Goal: Task Accomplishment & Management: Use online tool/utility

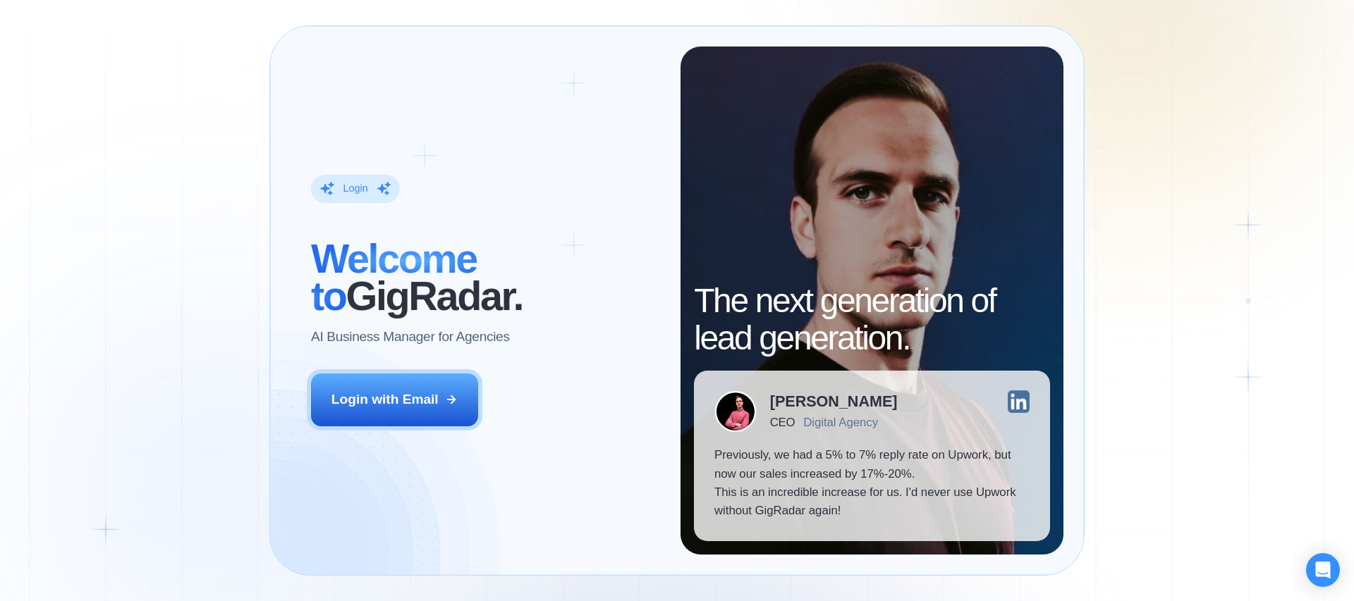
click at [408, 367] on div "Login ‍ Welcome to GigRadar. AI Business Manager for Agencies Login with Email" at bounding box center [485, 301] width 390 height 508
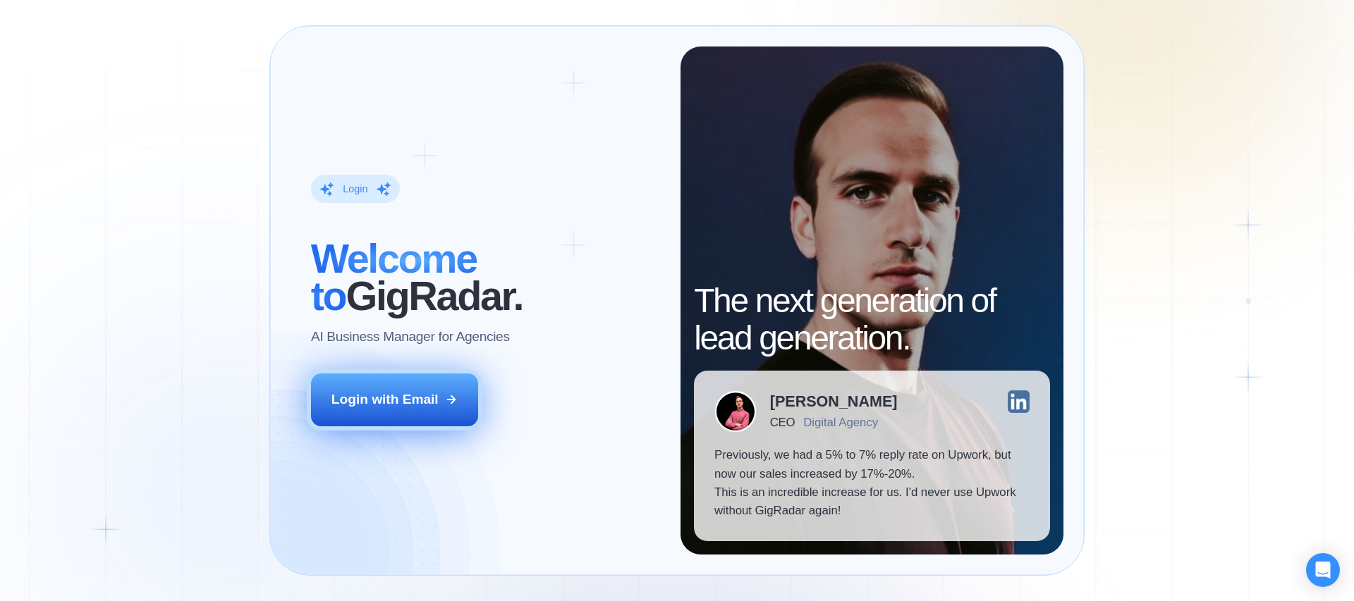
click at [399, 400] on div "Login with Email" at bounding box center [384, 400] width 107 height 18
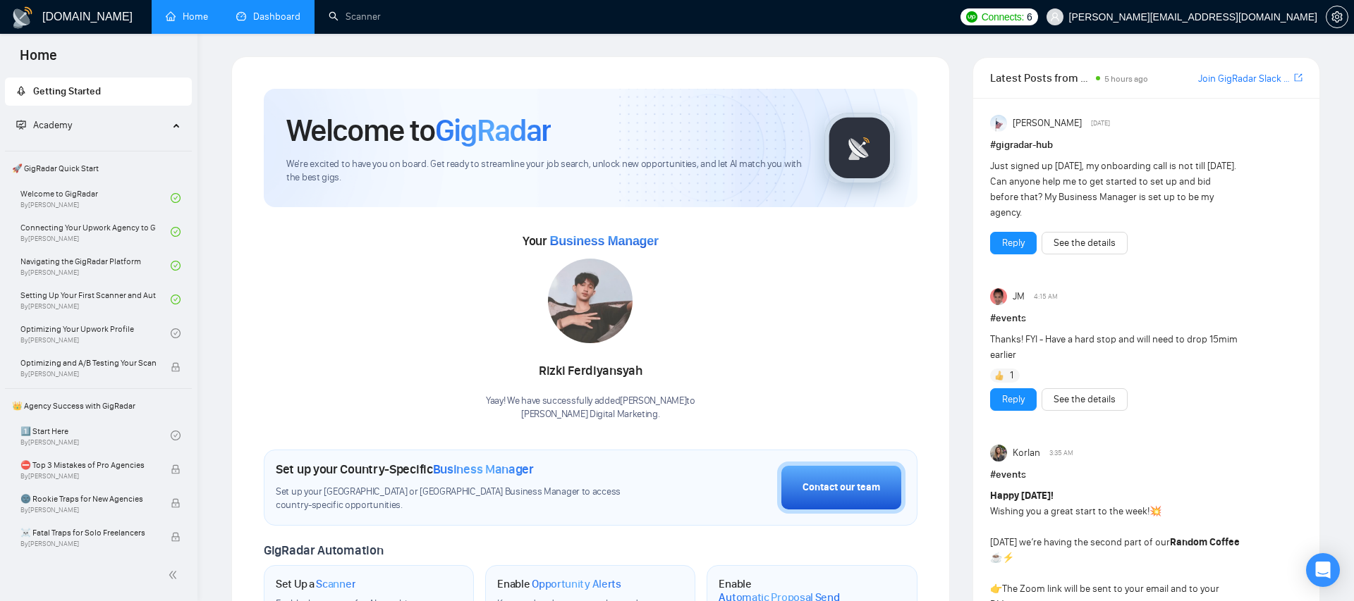
click at [267, 13] on link "Dashboard" at bounding box center [268, 17] width 64 height 12
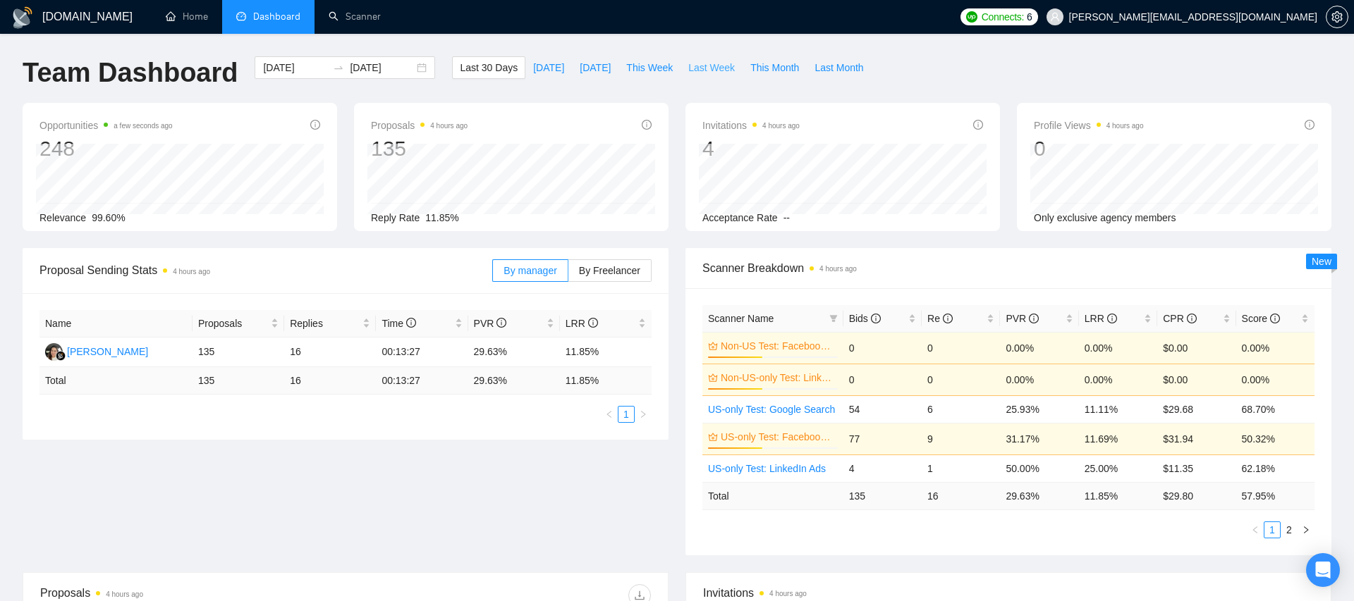
click at [709, 61] on span "Last Week" at bounding box center [711, 68] width 47 height 16
type input "[DATE]"
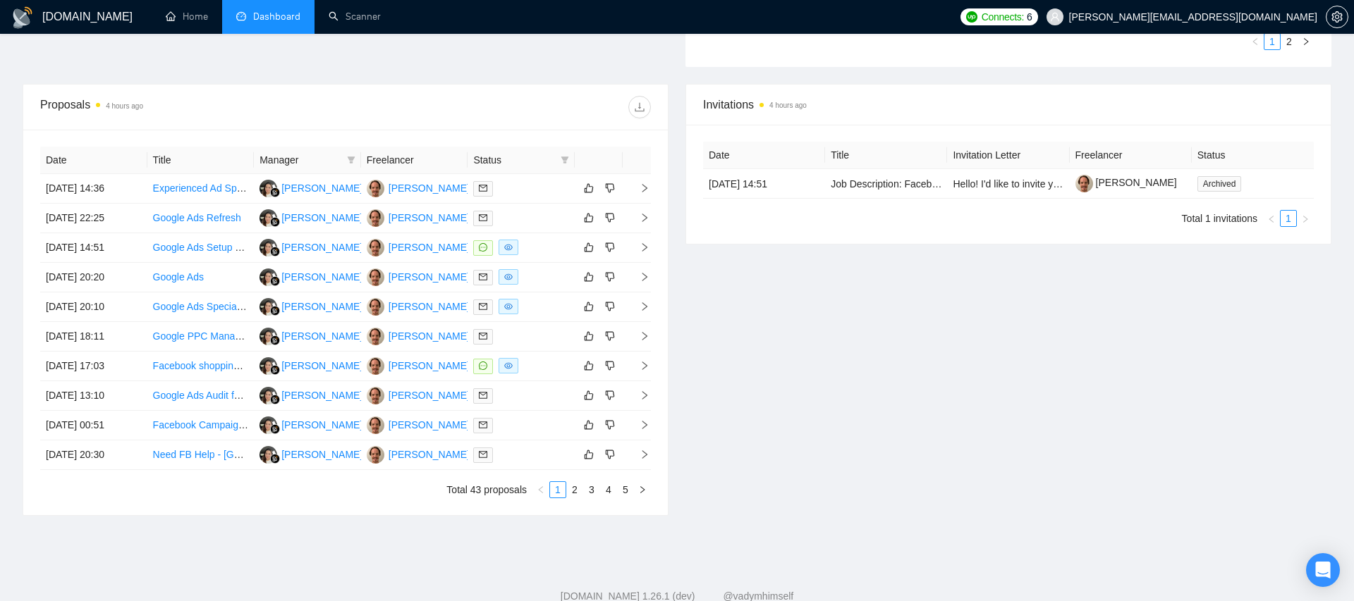
scroll to position [491, 0]
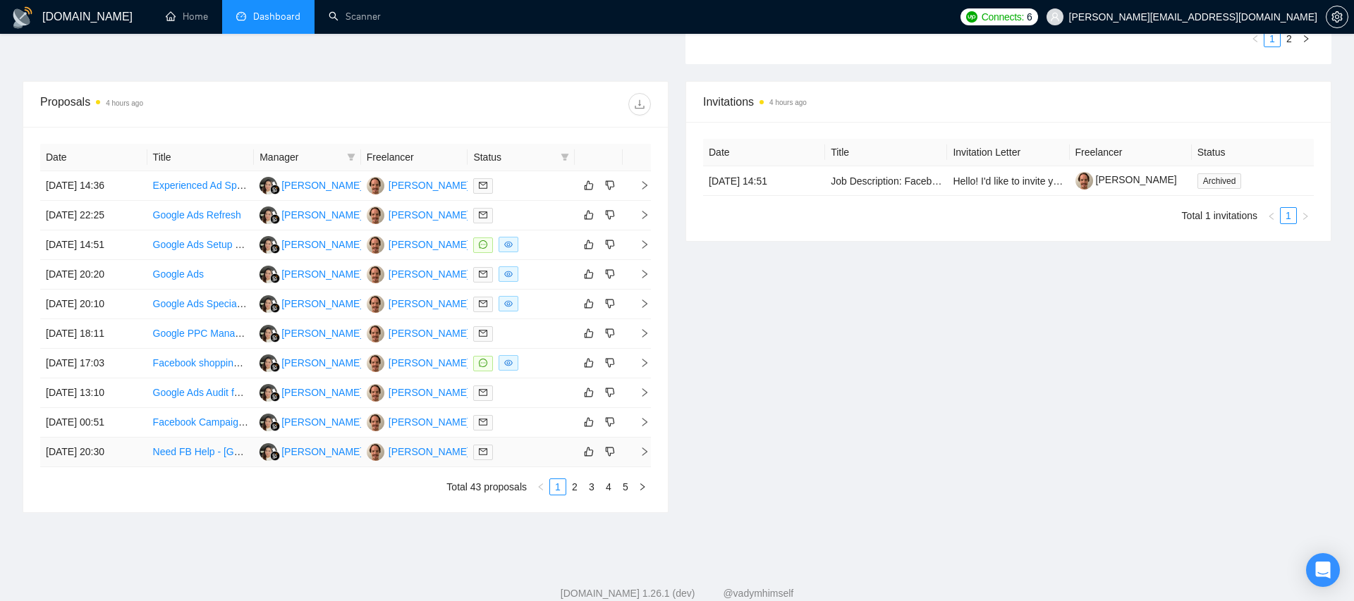
click at [195, 453] on link "Need FB Help - [GEOGRAPHIC_DATA] Acct" at bounding box center [250, 451] width 195 height 11
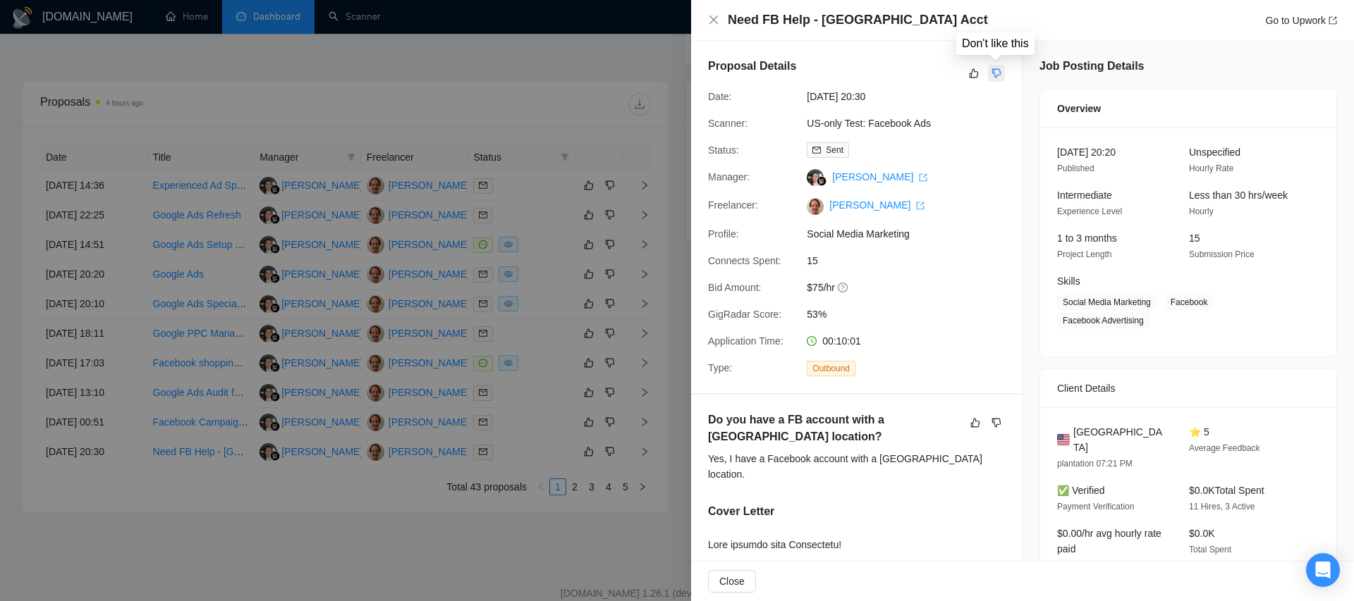
click at [995, 72] on icon "dislike" at bounding box center [996, 73] width 10 height 11
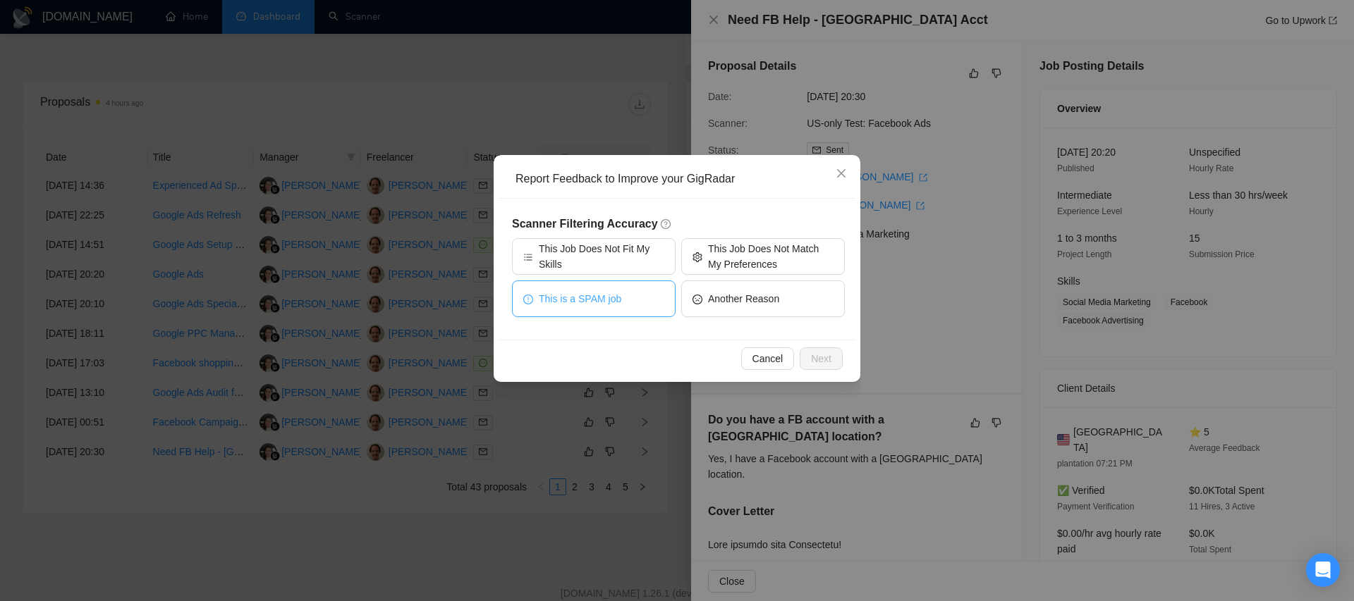
click at [628, 302] on button "This is a SPAM job" at bounding box center [594, 299] width 164 height 37
click at [816, 356] on span "Next" at bounding box center [821, 359] width 20 height 16
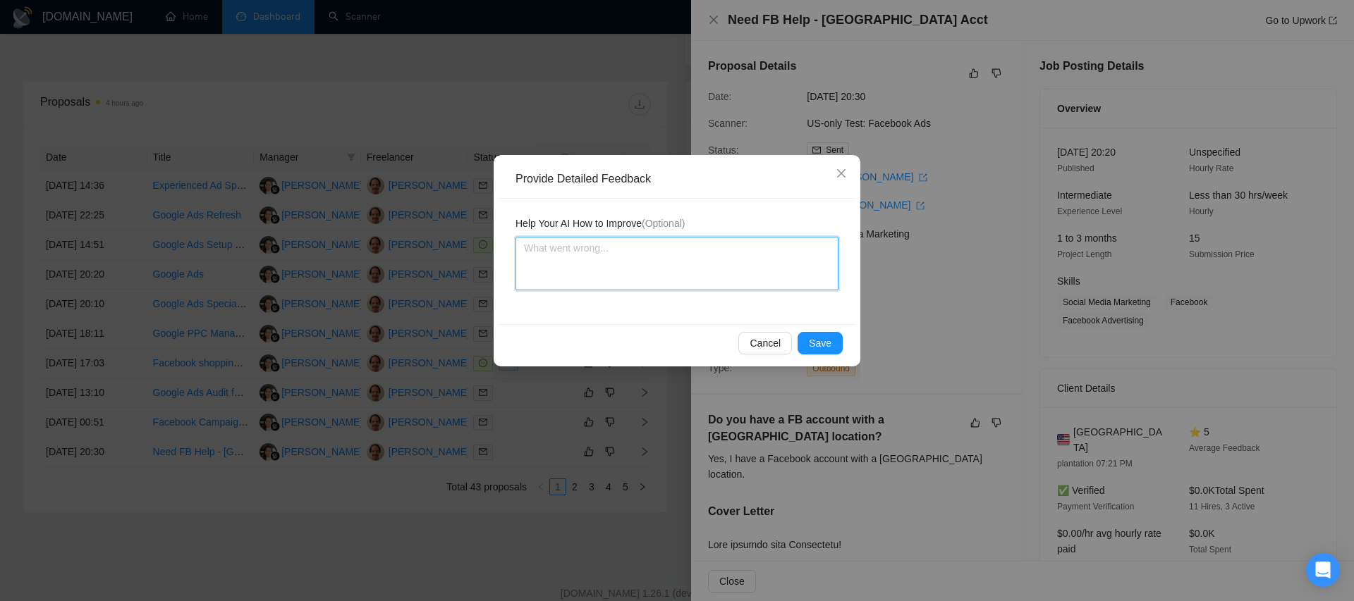
click at [764, 279] on textarea at bounding box center [676, 264] width 323 height 54
type textarea "A"
type textarea "Av"
type textarea "Avo"
type textarea "Avoi"
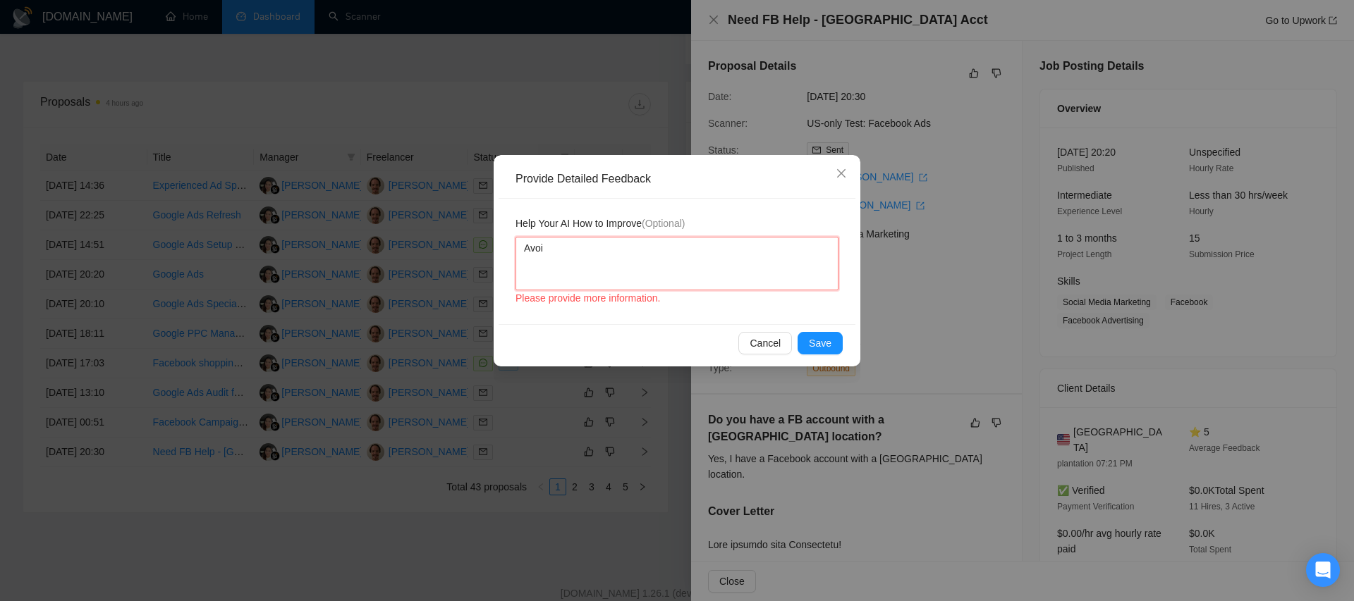
type textarea "Avoid"
type textarea "Avoid j"
type textarea "Avoid jo"
type textarea "Avoid job"
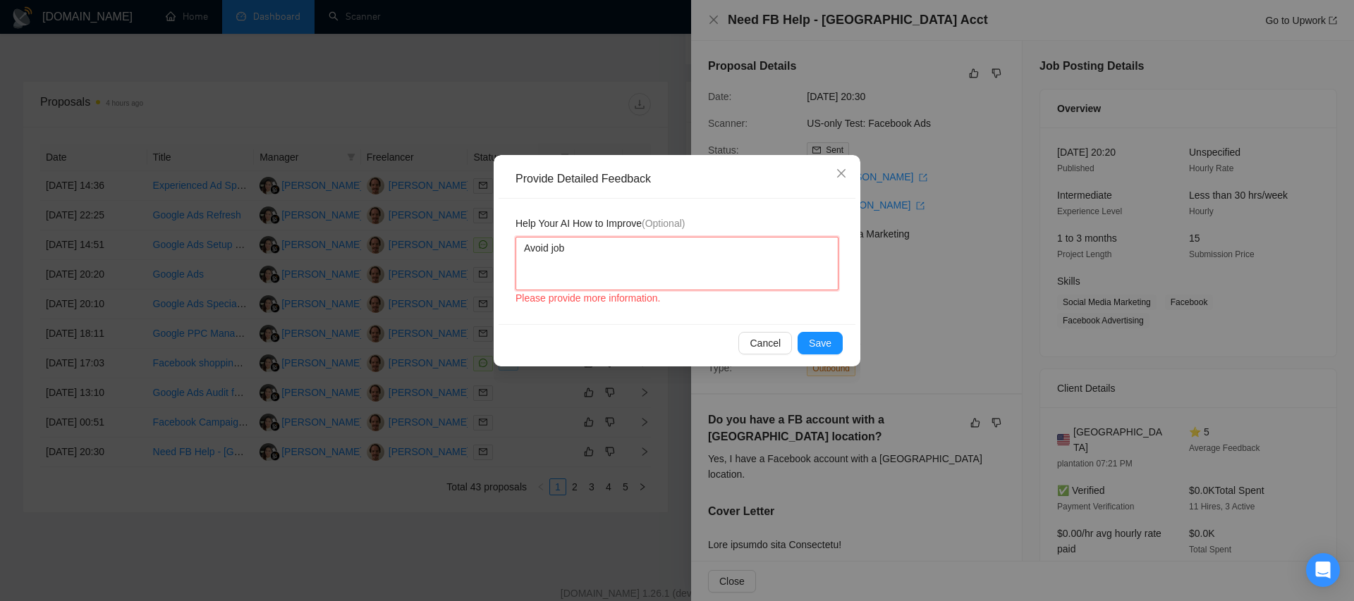
type textarea "Avoid jobs"
type textarea "Avoid jobs w"
type textarea "Avoid jobs we"
type textarea "Avoid jobs weh"
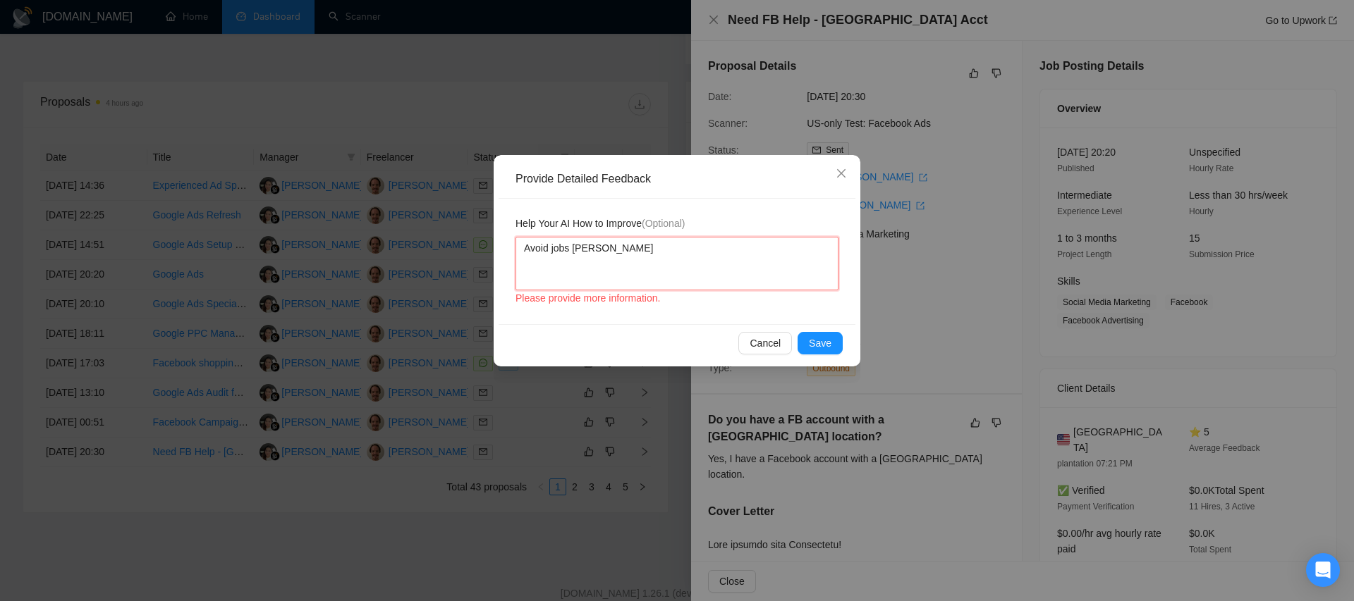
type textarea "Avoid jobs wehre"
type textarea "Avoid jobs wehre t"
type textarea "Avoid jobs wehre th"
type textarea "Avoid jobs wehre the"
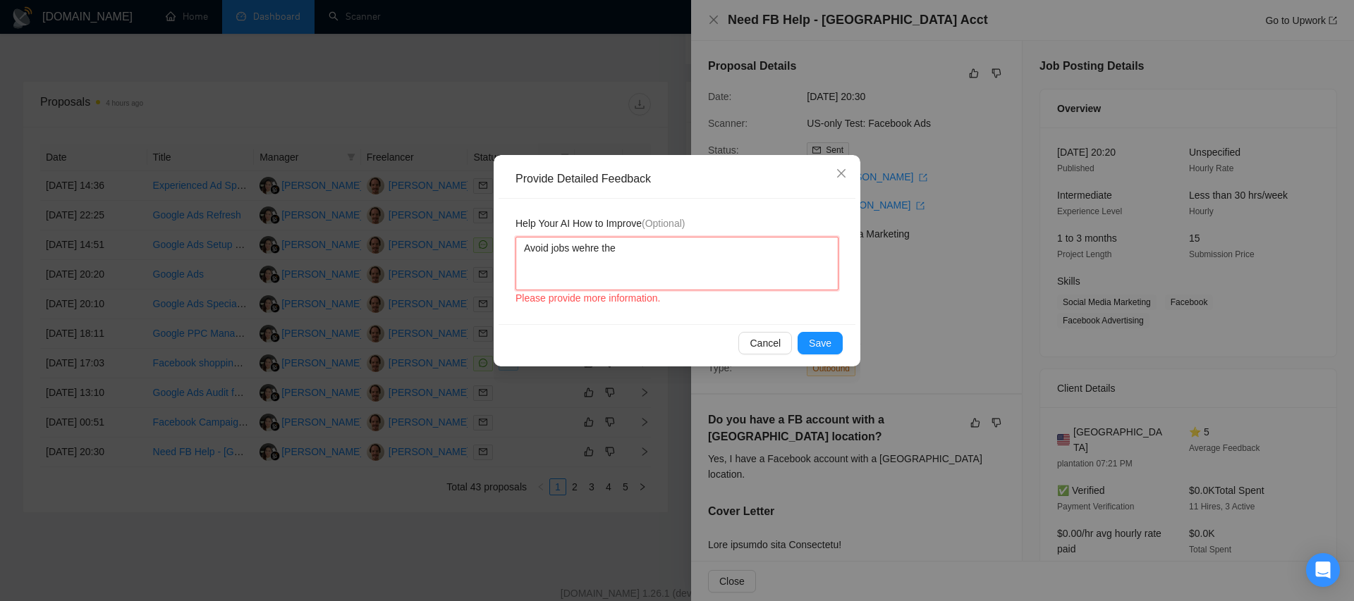
type textarea "Avoid jobs wehre they"
type textarea "Avoid jobs wehre they a"
type textarea "Avoid jobs wehre they as"
type textarea "Avoid jobs wehre they ask"
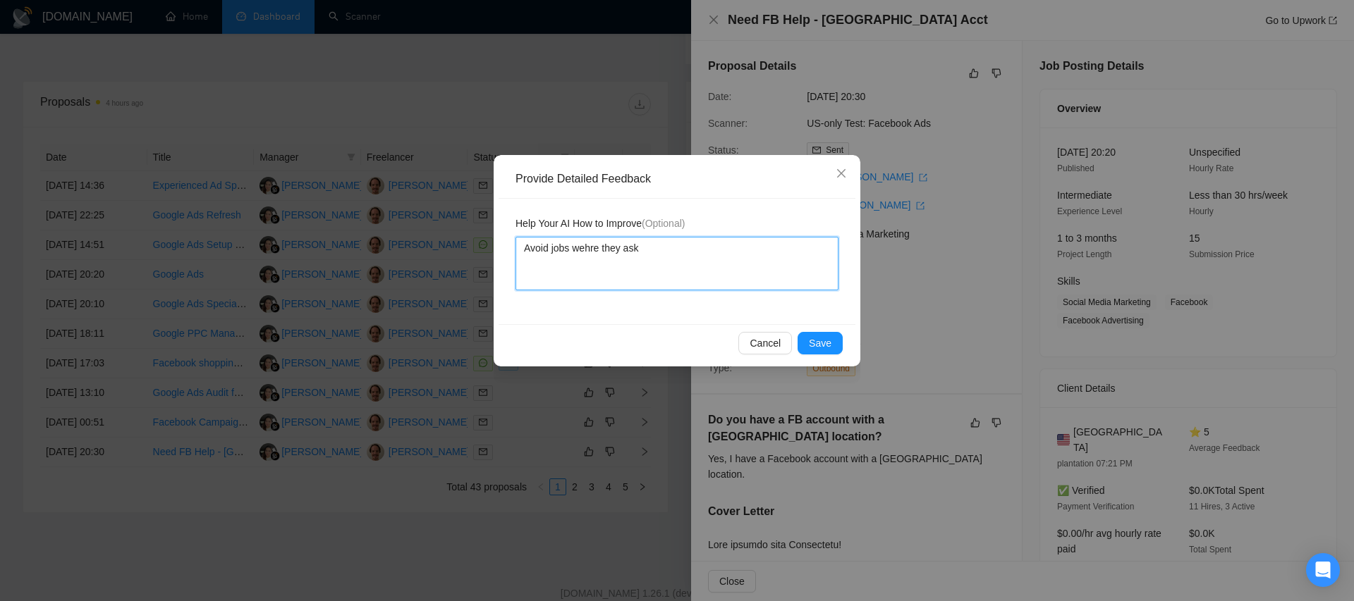
type textarea "Avoid jobs wehre they ask"
type textarea "Avoid jobs wehre they ask t"
type textarea "Avoid jobs wehre they ask to"
type textarea "Avoid jobs wehre they ask to u"
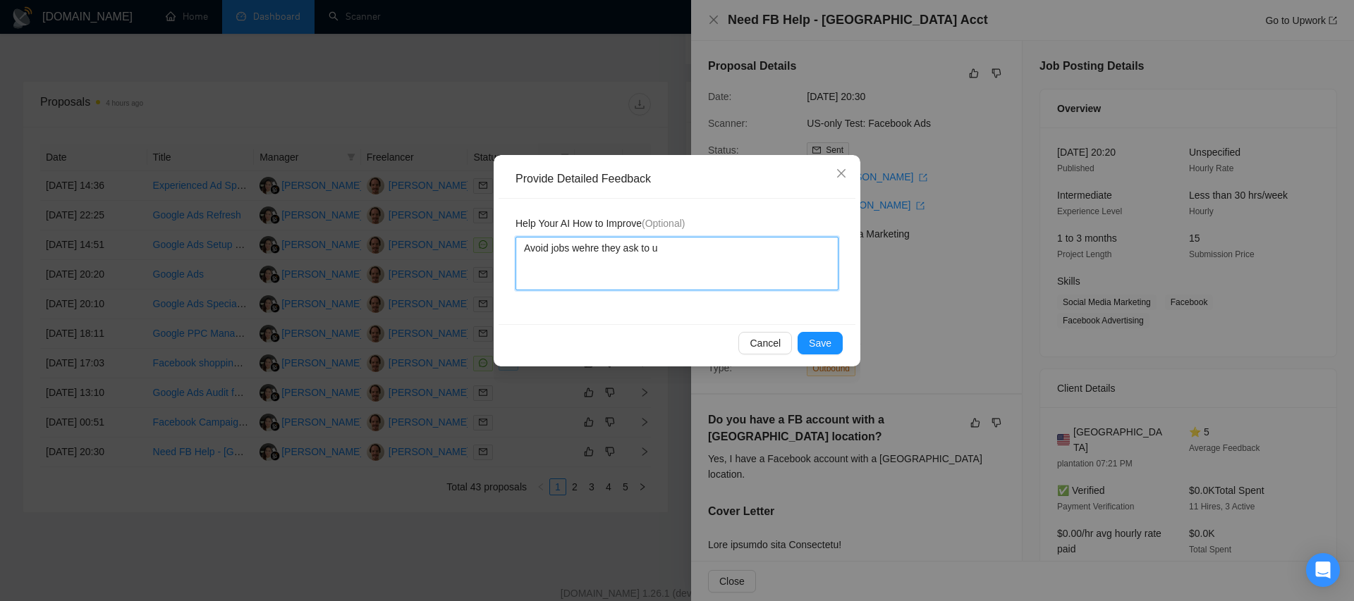
type textarea "Avoid jobs wehre they ask to [GEOGRAPHIC_DATA]"
type textarea "Avoid jobs wehre they ask to use"
type textarea "Avoid jobs wehre they ask to use f"
type textarea "Avoid jobs wehre they ask to use fa"
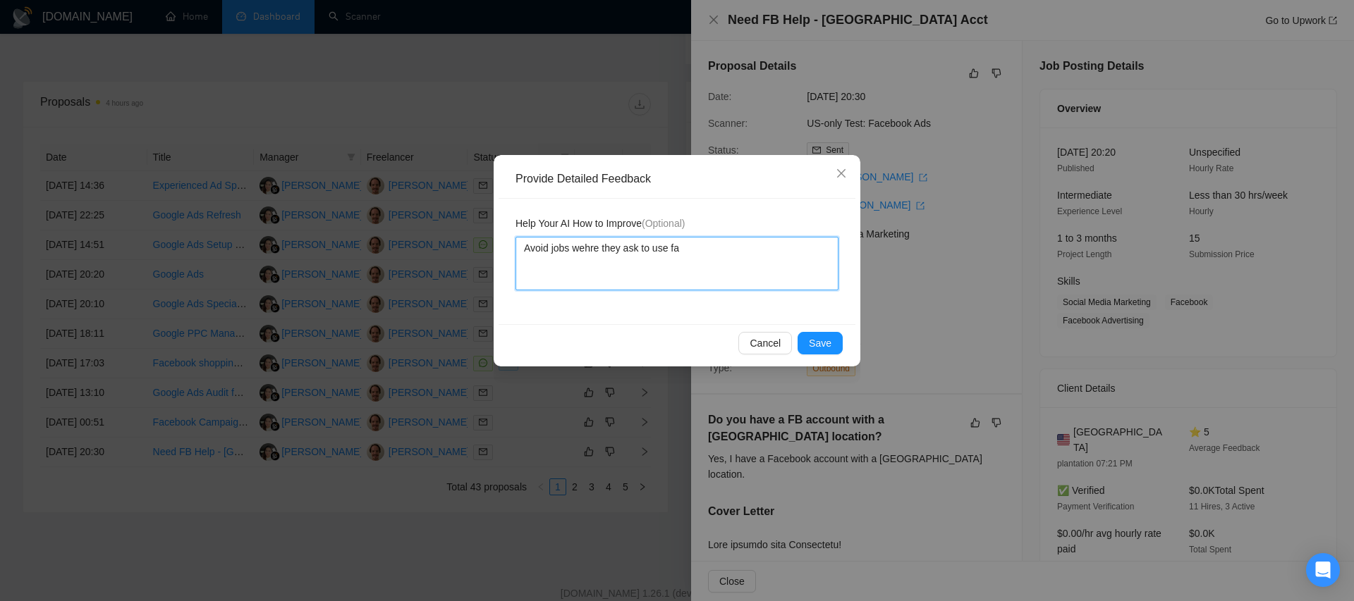
type textarea "Avoid jobs wehre they ask to use fac"
type textarea "Avoid jobs wehre they ask to use face"
type textarea "Avoid jobs wehre they ask to use faceb"
type textarea "Avoid jobs wehre they ask to use facebo"
type textarea "Avoid jobs wehre they ask to use faceboo"
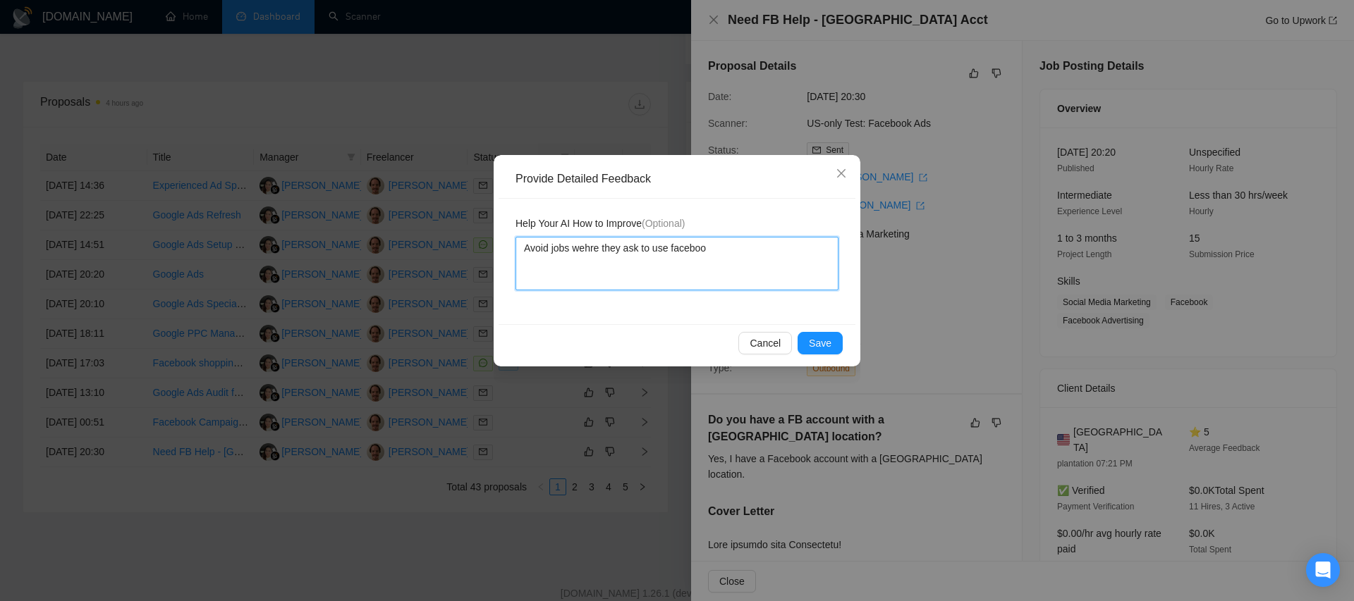
type textarea "Avoid jobs wehre they ask to use facebook"
type textarea "Avoid jobs wehre they ask to use facebook a"
type textarea "Avoid jobs wehre they ask to use facebook ac"
type textarea "Avoid jobs wehre they ask to use facebook acc"
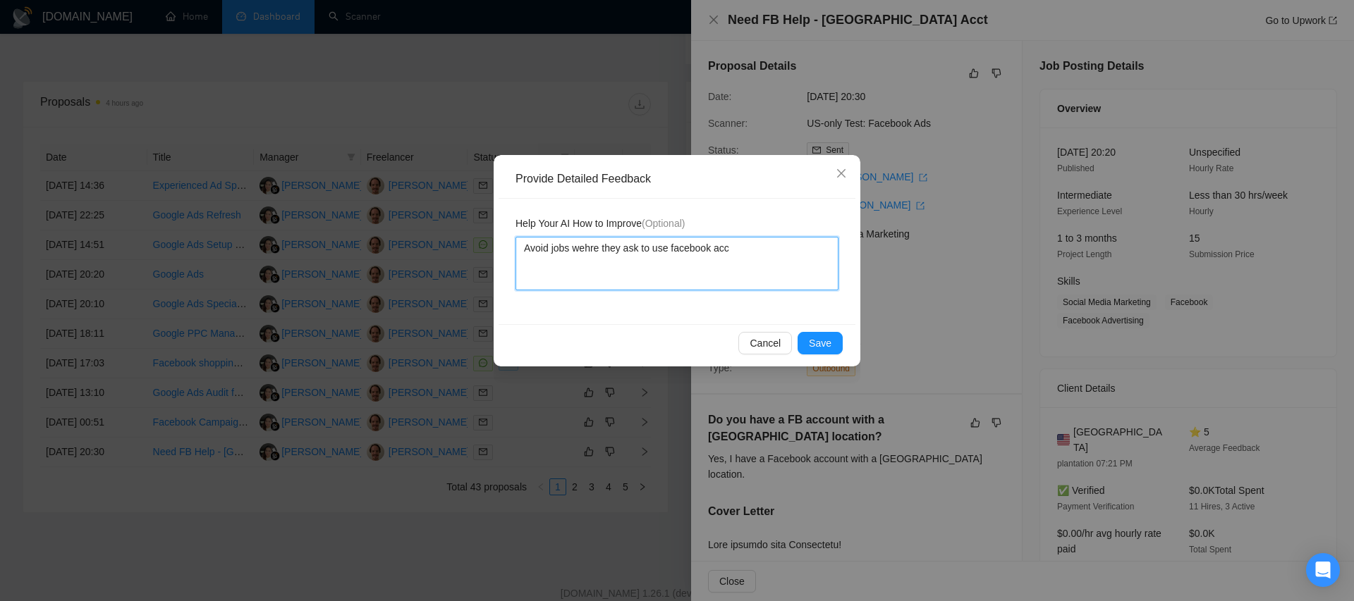
type textarea "Avoid jobs wehre they ask to use facebook acco"
type textarea "Avoid jobs wehre they ask to use facebook accou"
type textarea "Avoid jobs wehre they ask to use facebook accoun"
type textarea "Avoid jobs wehre they ask to use facebook account"
type textarea "Avoid jobs wehre they ask to use facebook accounts"
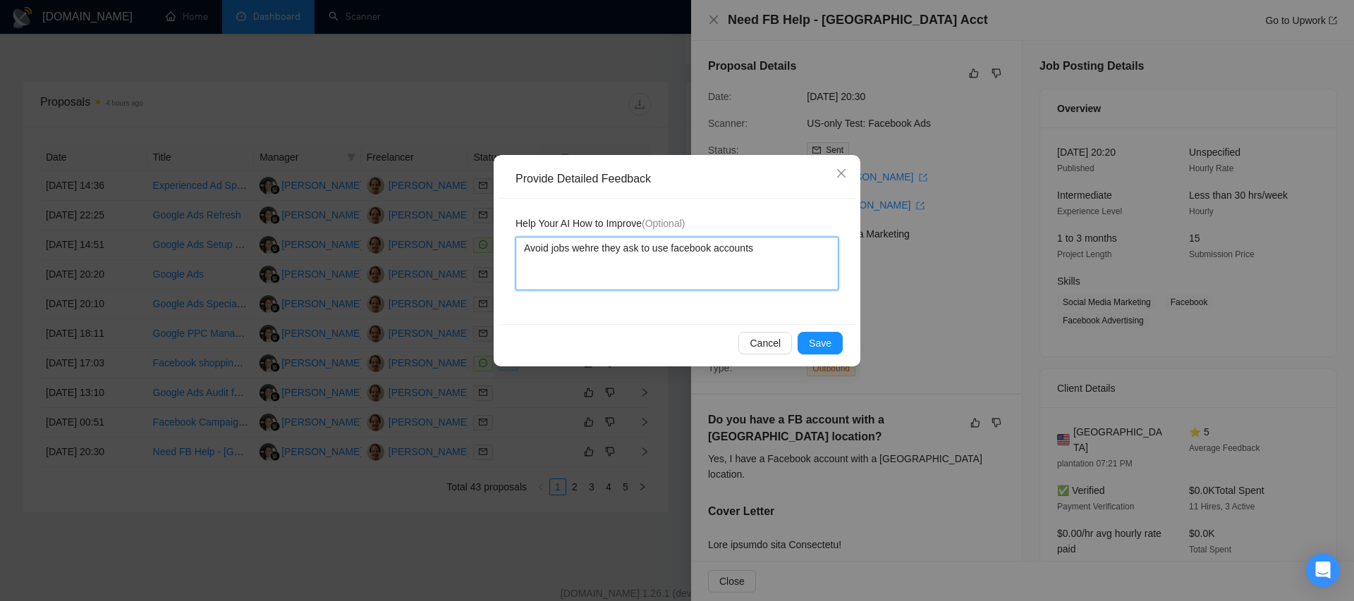
click at [584, 246] on textarea "Avoid jobs wehre they ask to use facebook accounts" at bounding box center [676, 264] width 323 height 54
type textarea "Avoid jobs whre they ask to use facebook accounts"
type textarea "Avoid jobs where they ask to use facebook accounts"
click at [819, 338] on span "Save" at bounding box center [820, 344] width 23 height 16
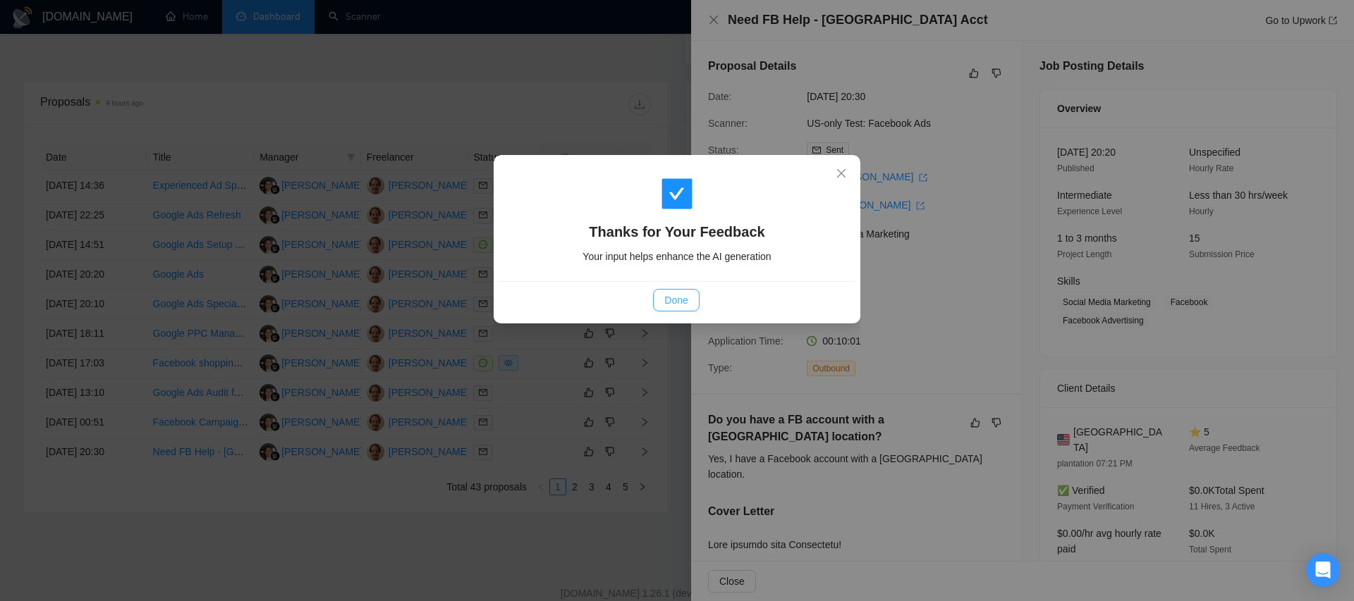
click at [677, 302] on span "Done" at bounding box center [675, 301] width 23 height 16
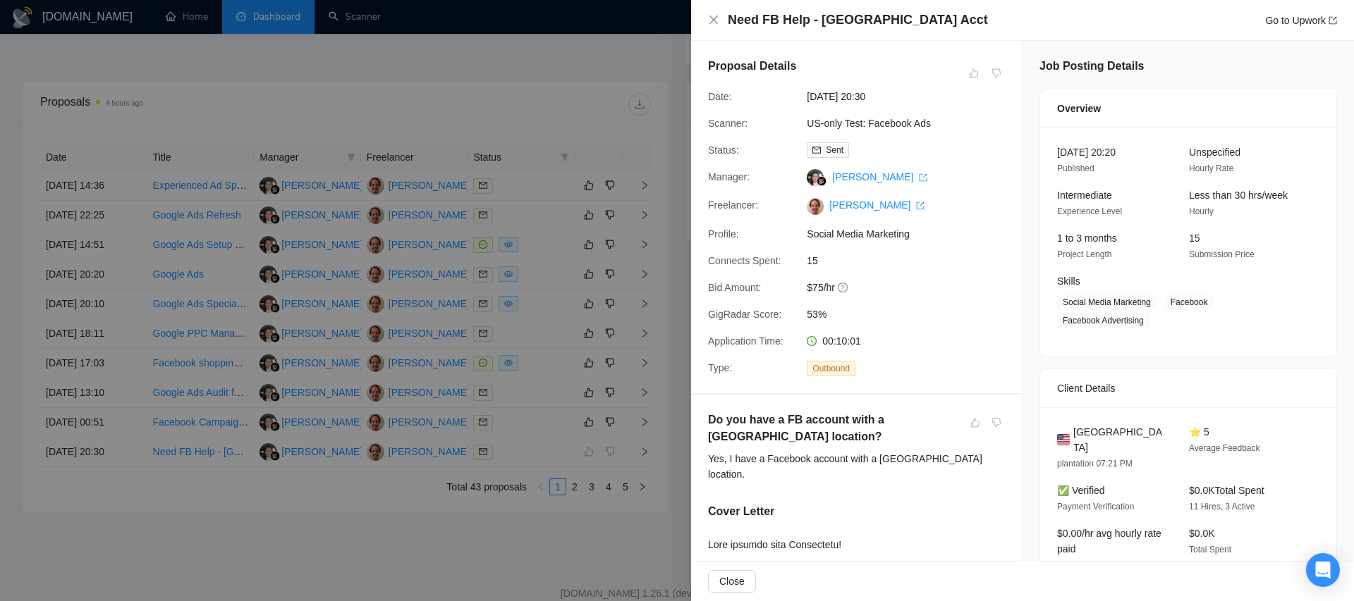
click at [716, 11] on div "Need FB Help - [GEOGRAPHIC_DATA] Acct Go to Upwork" at bounding box center [1022, 20] width 629 height 18
click at [716, 24] on icon "close" at bounding box center [713, 19] width 11 height 11
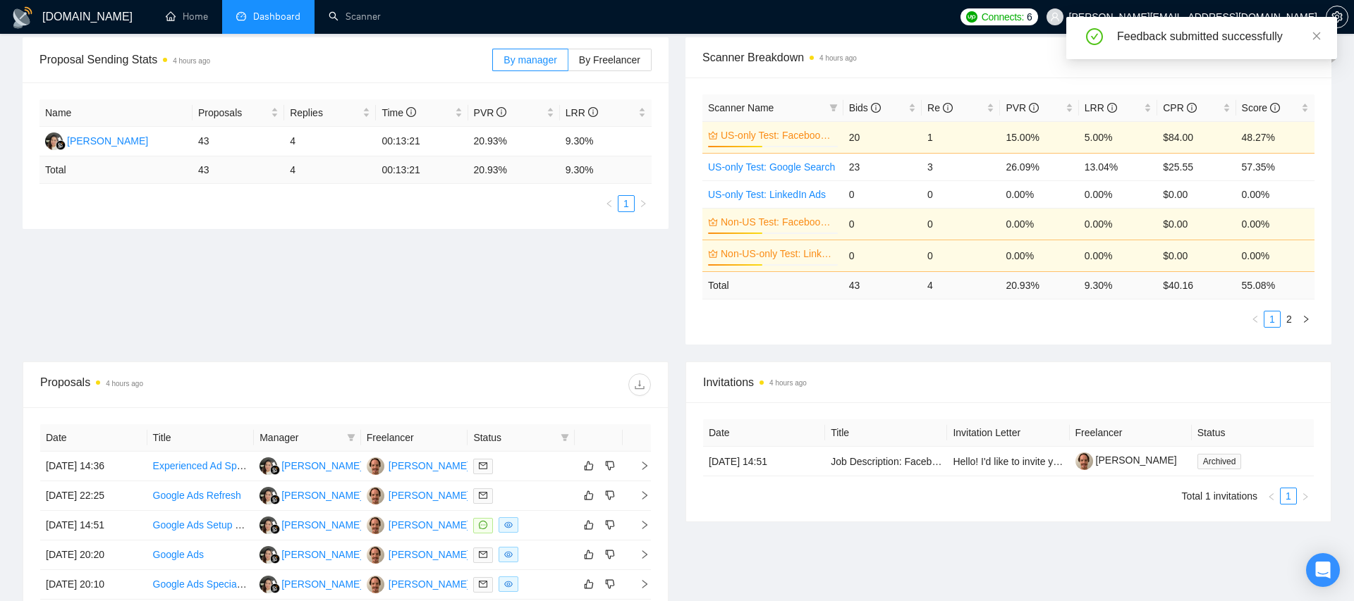
scroll to position [0, 0]
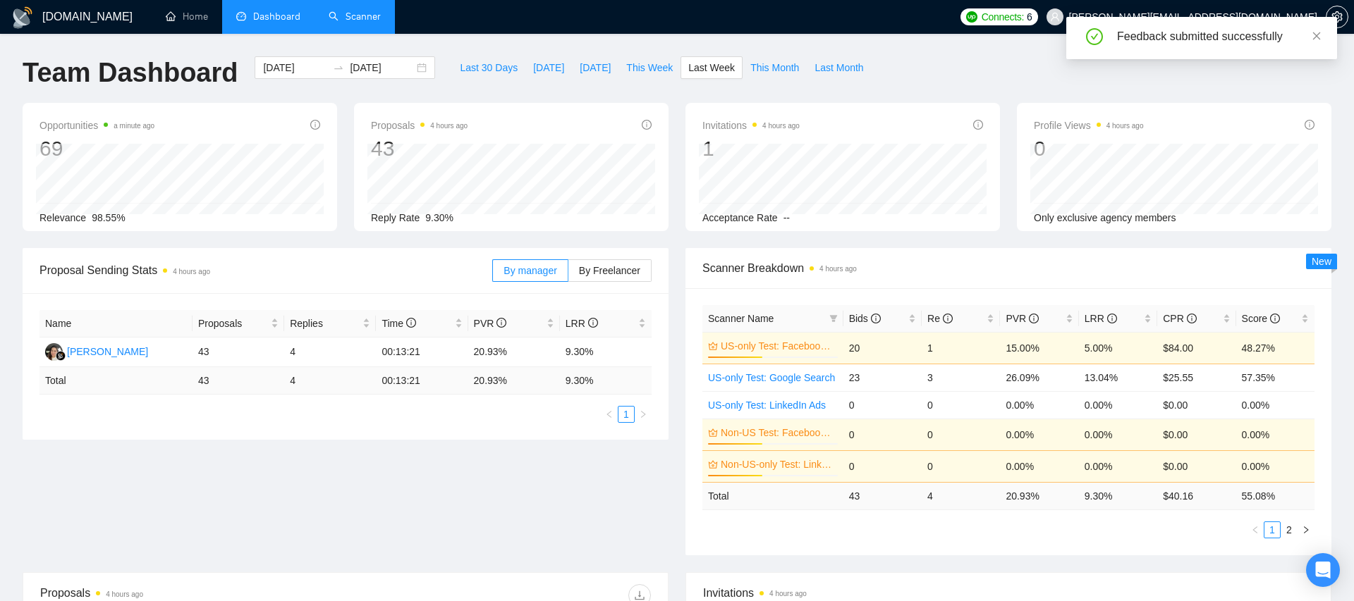
click at [366, 18] on link "Scanner" at bounding box center [355, 17] width 52 height 12
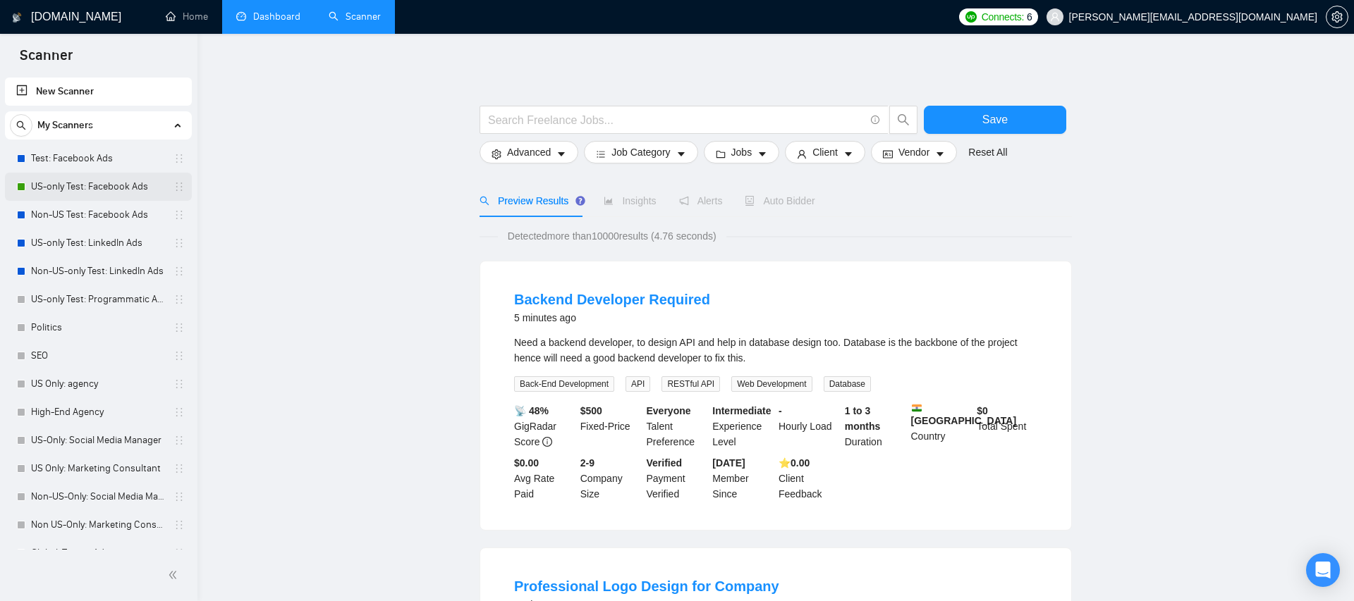
click at [108, 183] on link "US-only Test: Facebook Ads" at bounding box center [98, 187] width 134 height 28
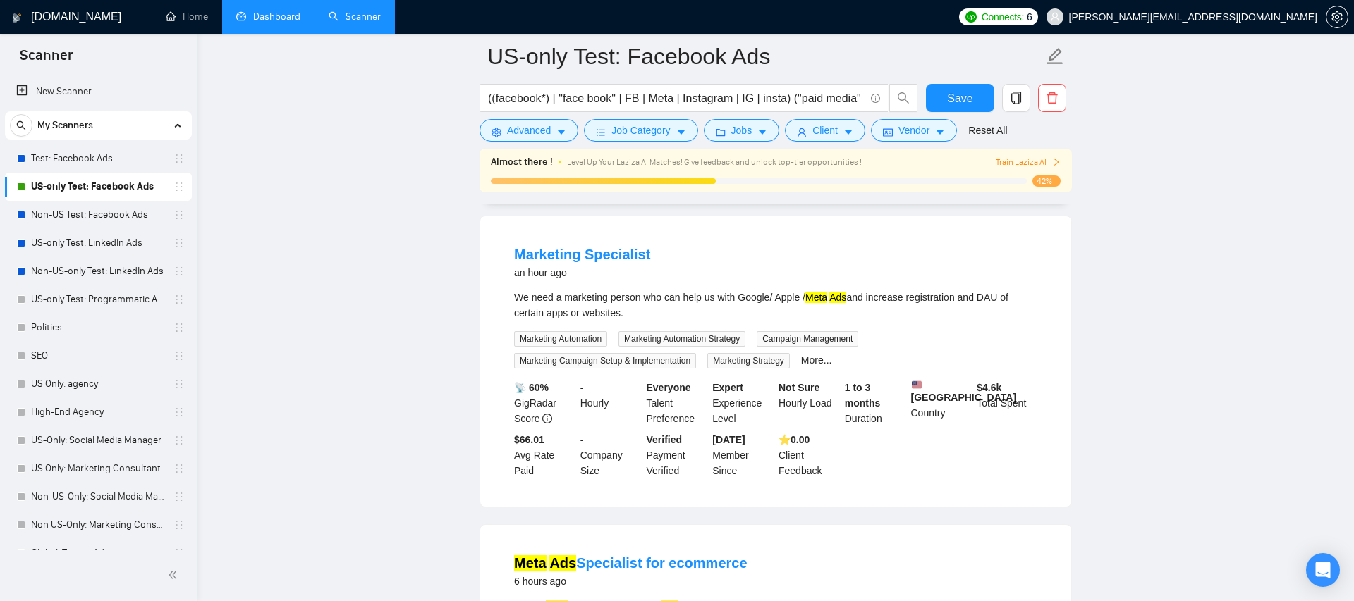
scroll to position [128, 0]
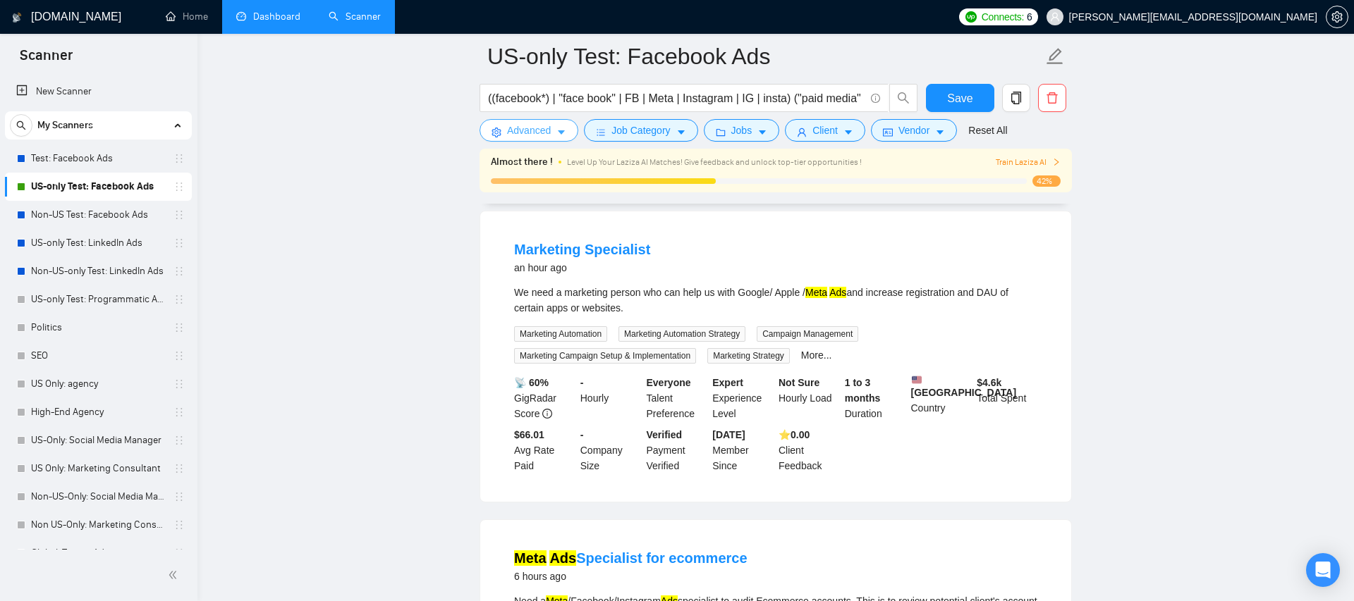
click at [507, 135] on span "Advanced" at bounding box center [529, 131] width 44 height 16
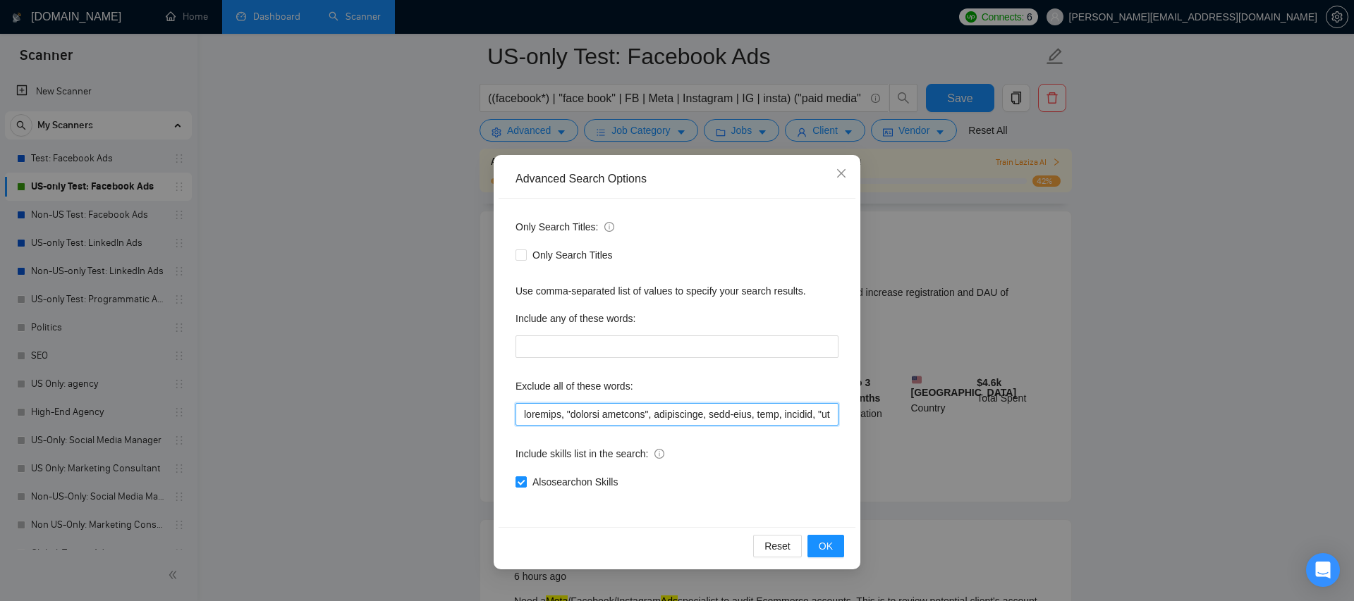
click at [523, 417] on input "text" at bounding box center [676, 414] width 323 height 23
type input "apple, recovery, "account recovery", restriction, full-time, whop, audible, "sh…"
click at [813, 553] on button "OK" at bounding box center [825, 546] width 37 height 23
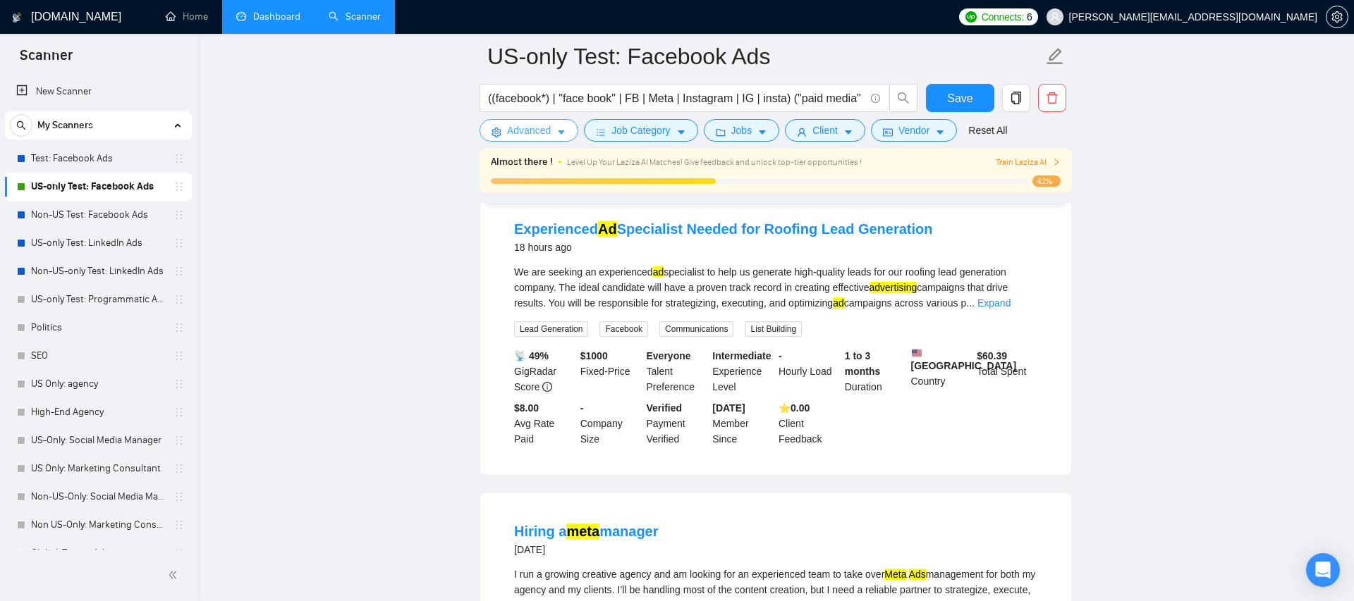
scroll to position [455, 0]
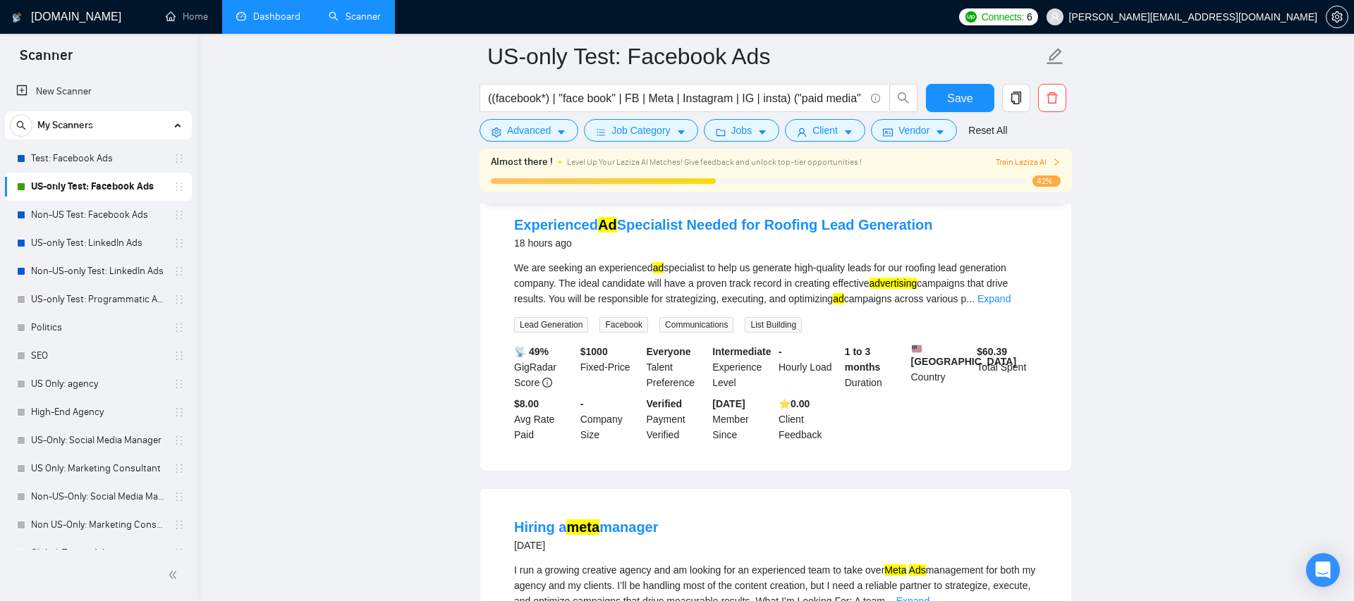
click at [1057, 163] on icon "right" at bounding box center [1056, 162] width 8 height 8
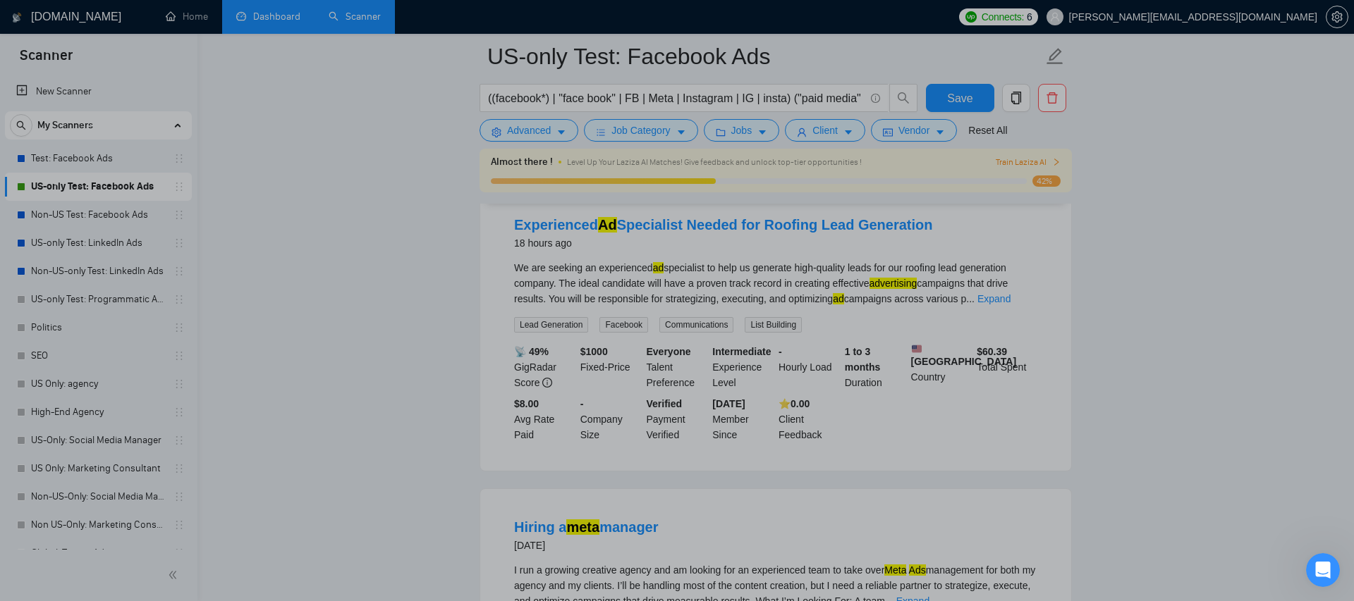
scroll to position [0, 0]
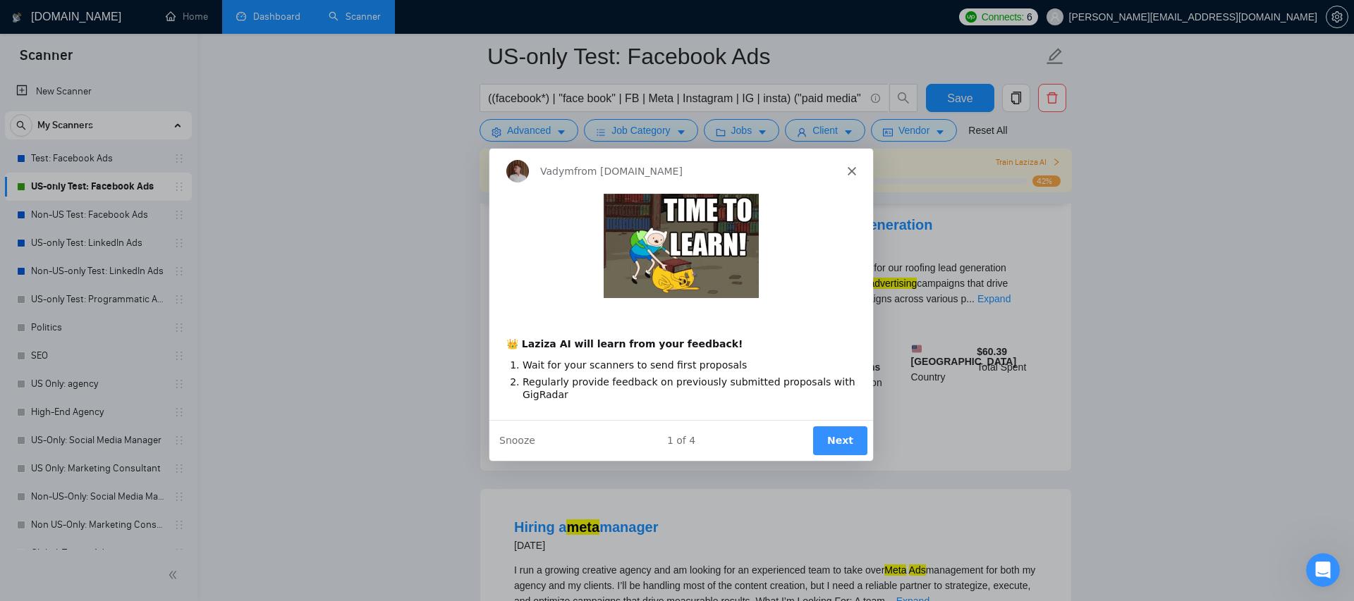
click at [855, 170] on div "Vadym from [DOMAIN_NAME]" at bounding box center [681, 170] width 384 height 45
click at [851, 170] on polygon "Close" at bounding box center [851, 170] width 8 height 8
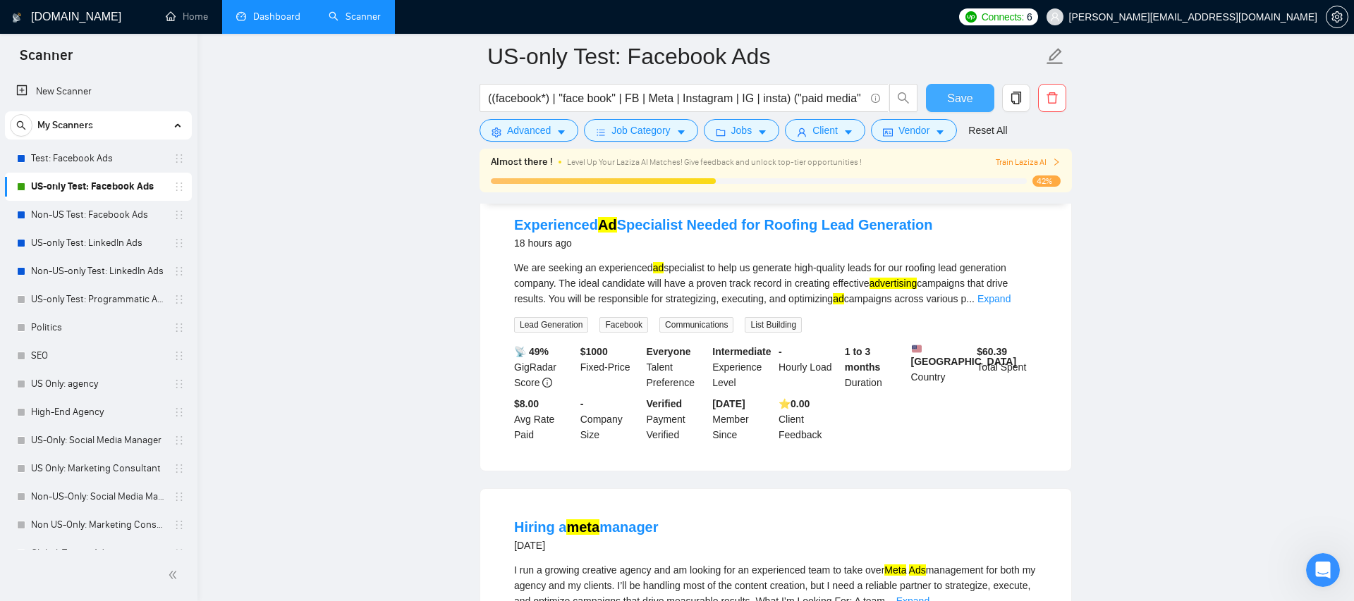
click at [931, 102] on button "Save" at bounding box center [960, 98] width 68 height 28
click at [197, 15] on link "Home" at bounding box center [187, 17] width 42 height 12
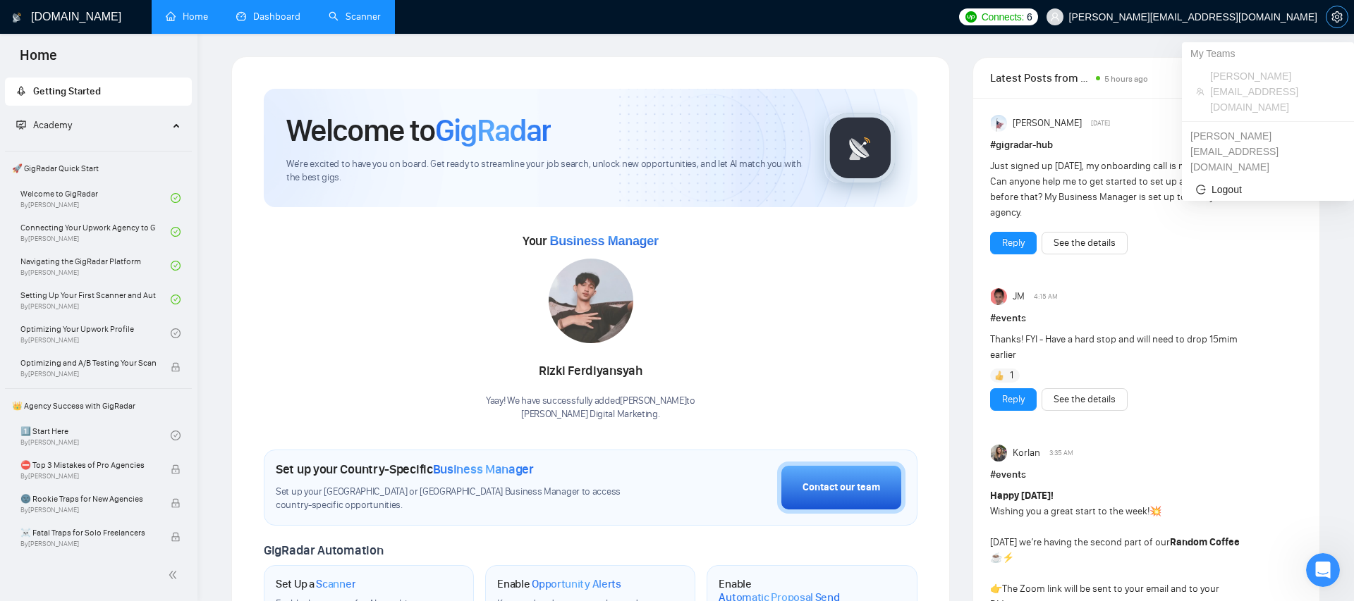
click at [1333, 17] on icon "setting" at bounding box center [1336, 16] width 11 height 11
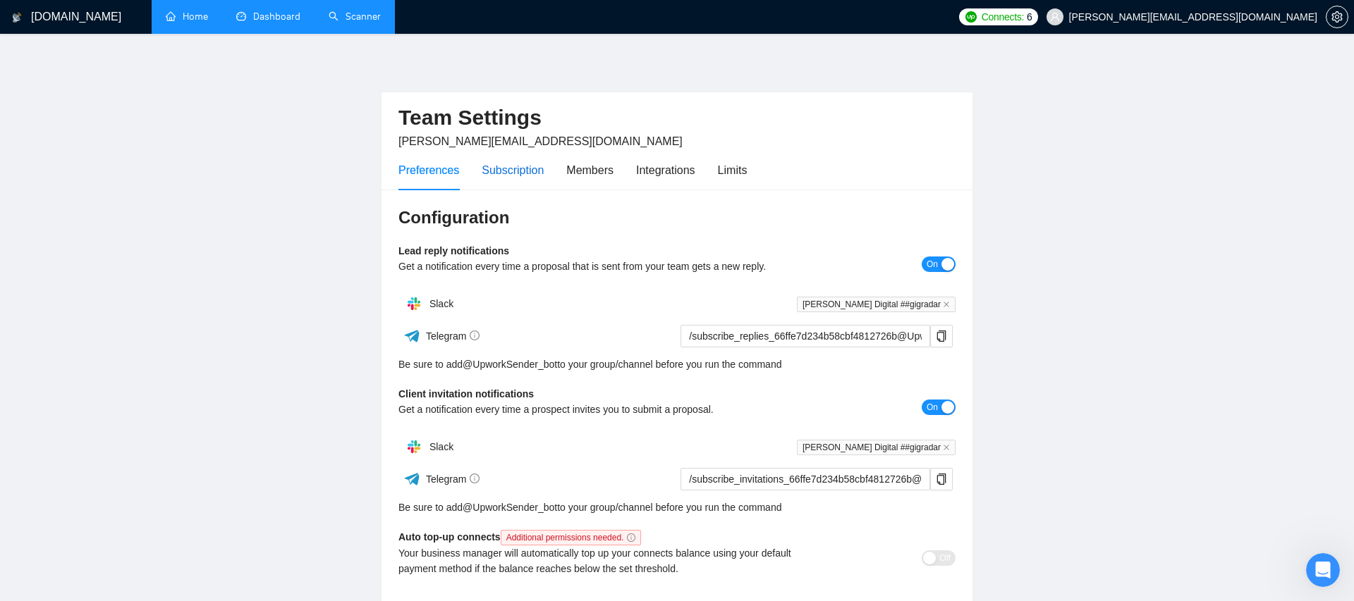
click at [494, 171] on div "Subscription" at bounding box center [513, 170] width 62 height 18
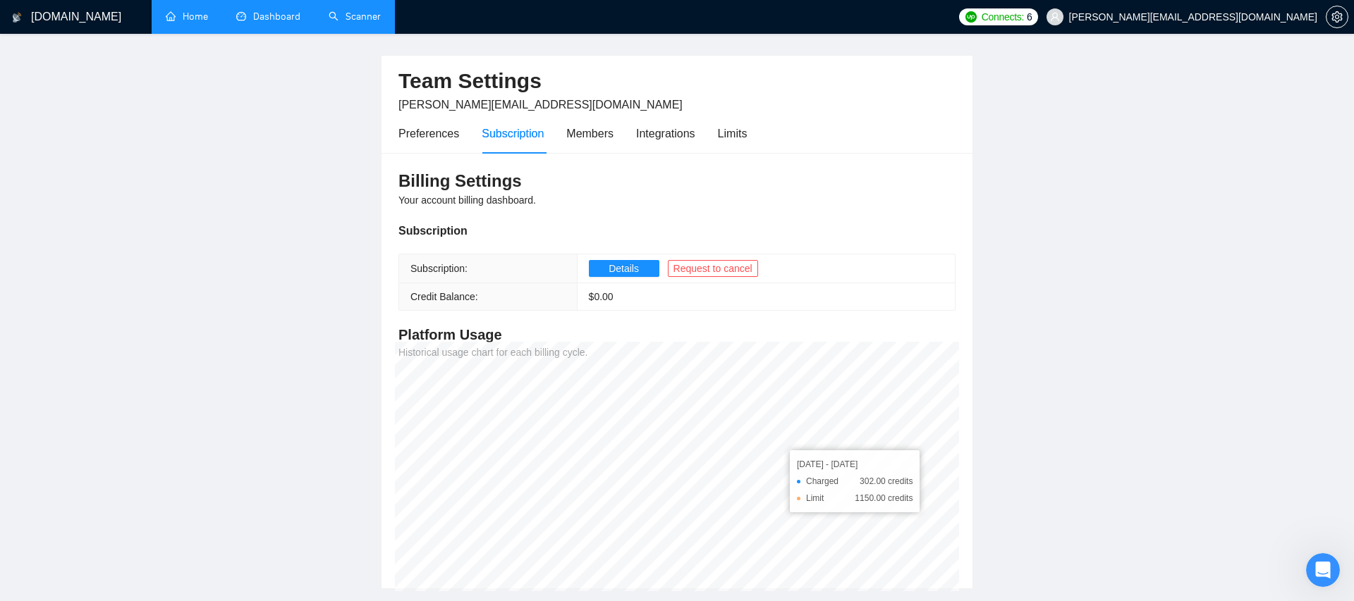
scroll to position [35, 0]
